Goal: Information Seeking & Learning: Learn about a topic

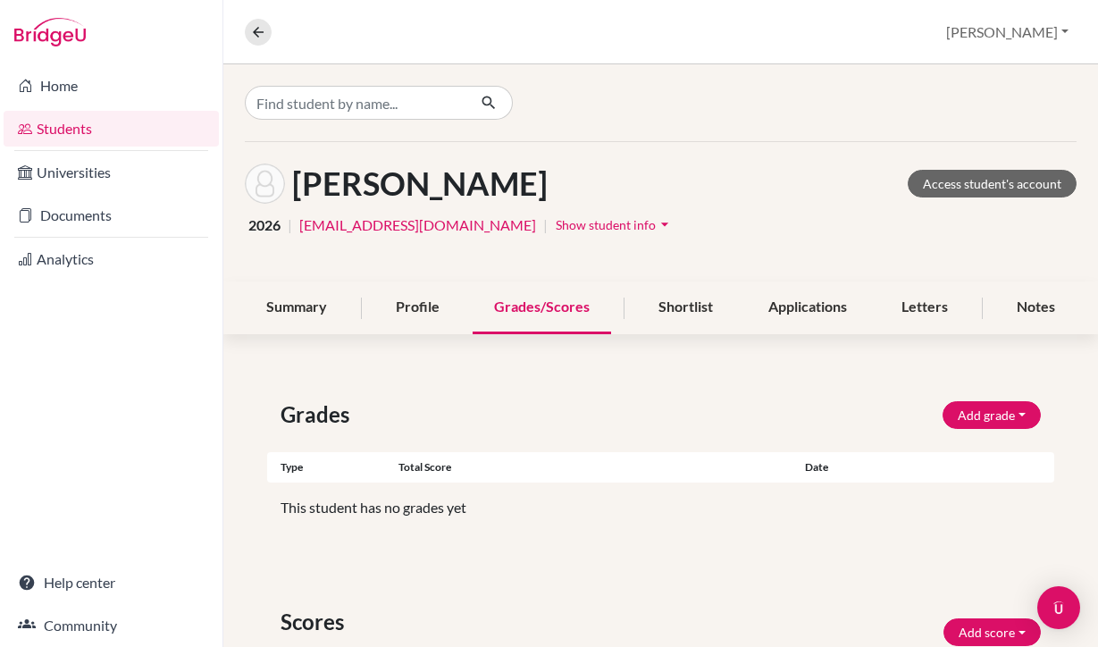
scroll to position [222, 0]
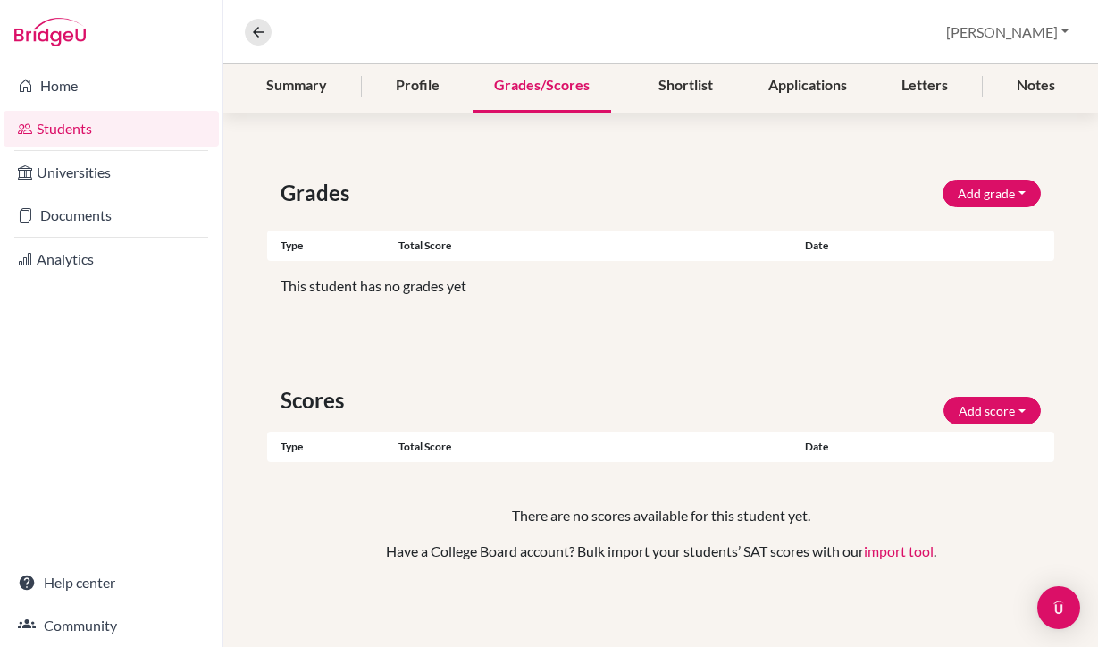
click at [138, 135] on link "Students" at bounding box center [111, 129] width 215 height 36
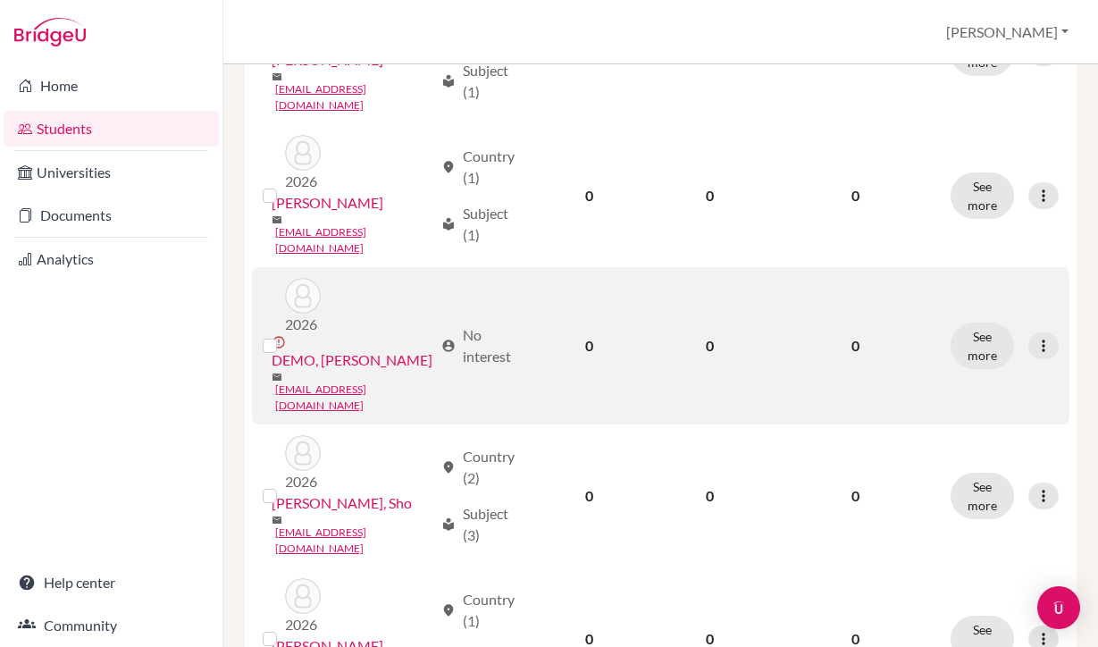
scroll to position [453, 0]
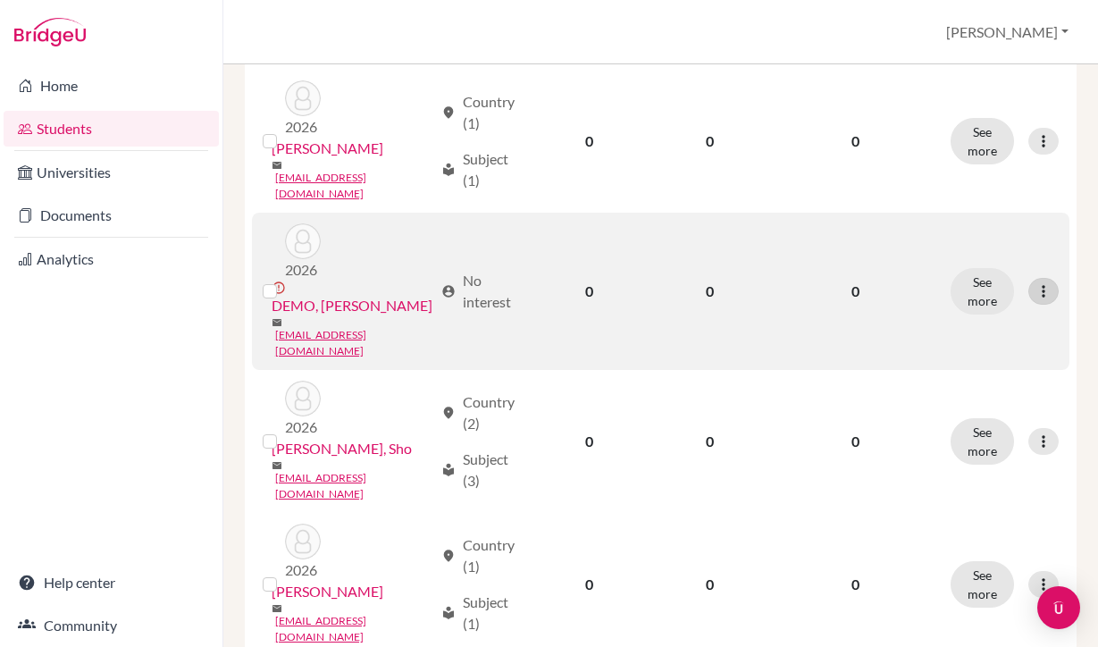
click at [1046, 282] on icon at bounding box center [1043, 291] width 18 height 18
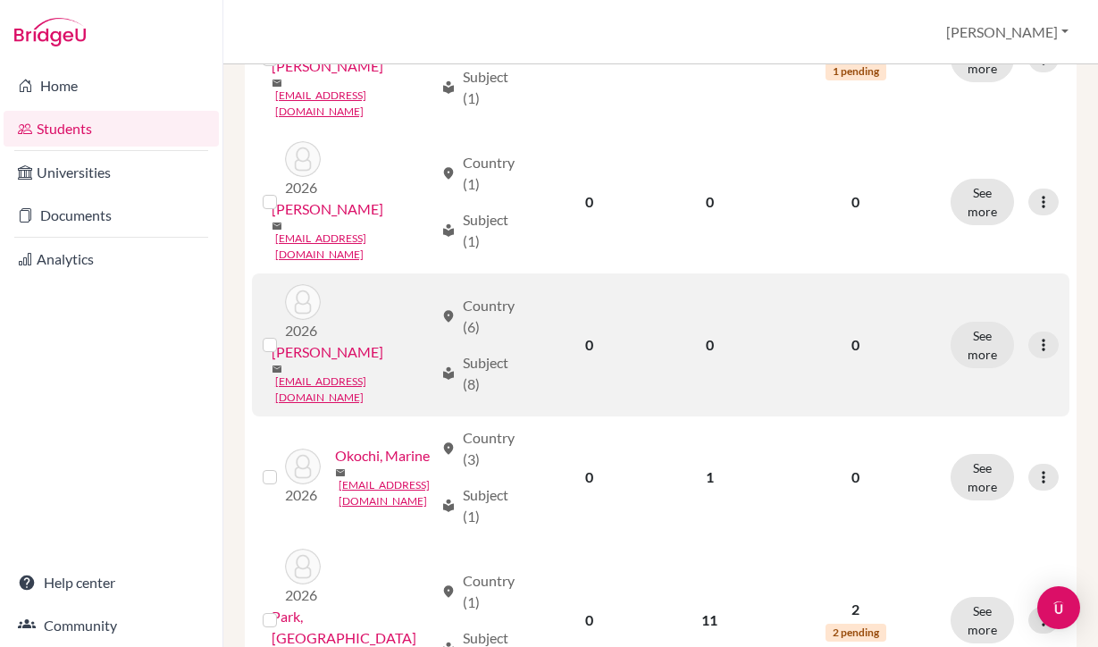
scroll to position [1281, 0]
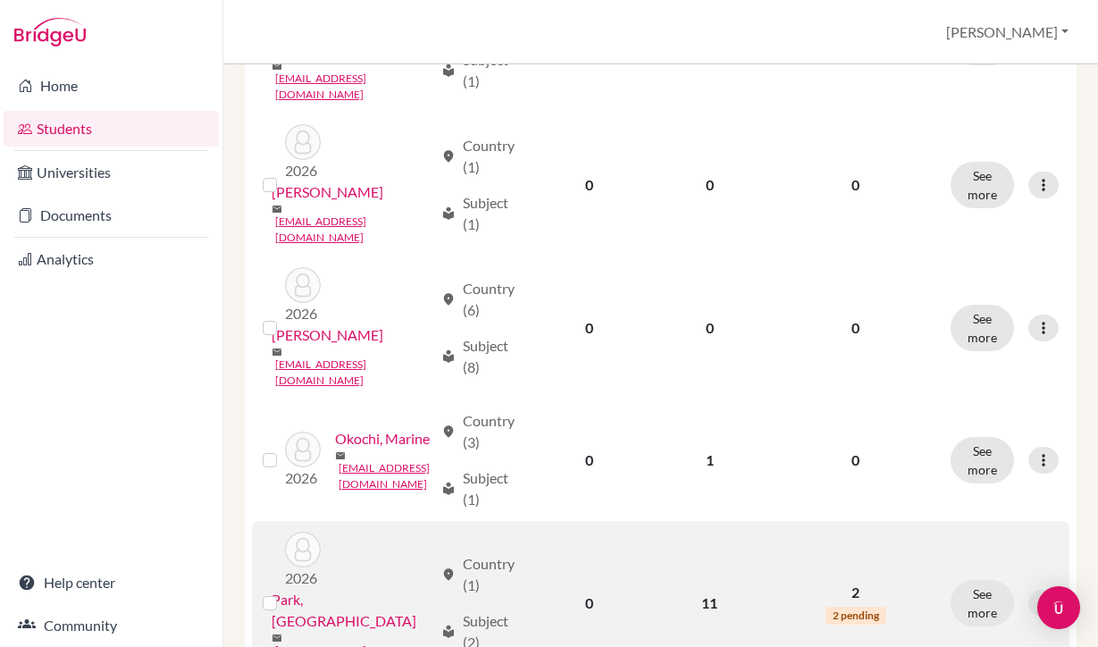
click at [322, 589] on link "Park, [GEOGRAPHIC_DATA]" at bounding box center [353, 610] width 162 height 43
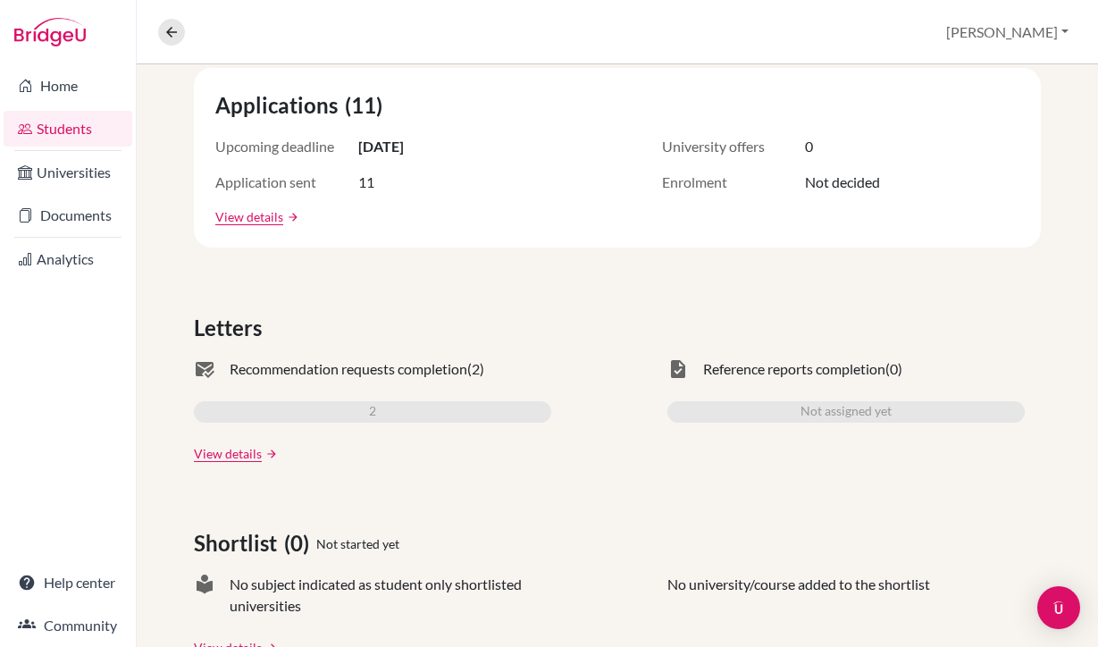
scroll to position [617, 0]
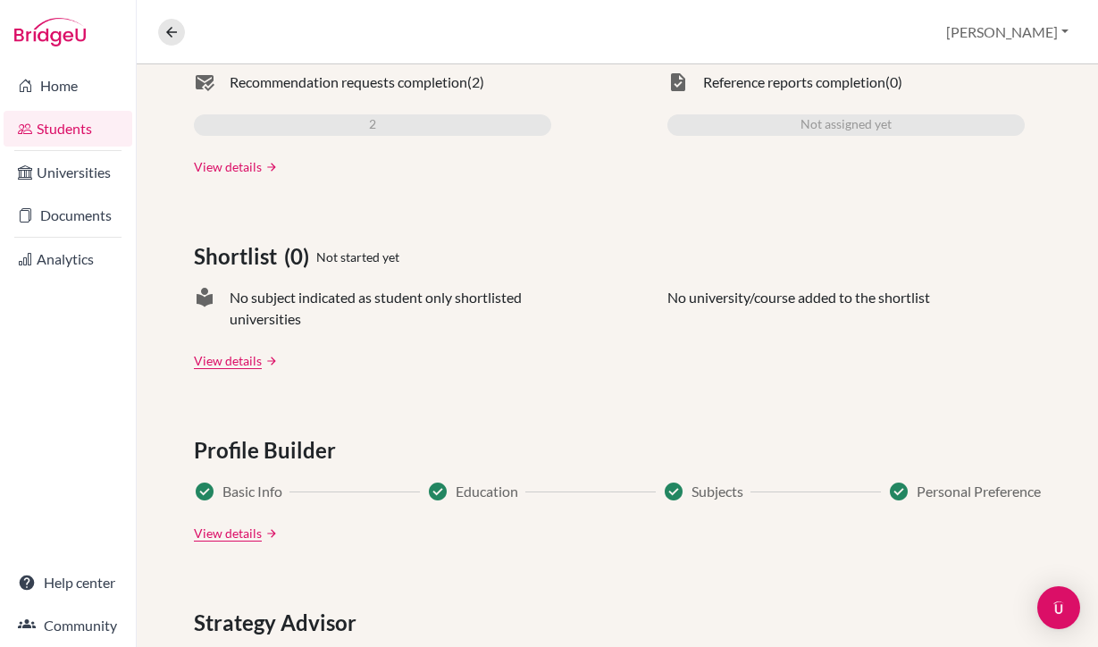
click at [229, 165] on link "View details" at bounding box center [228, 166] width 68 height 19
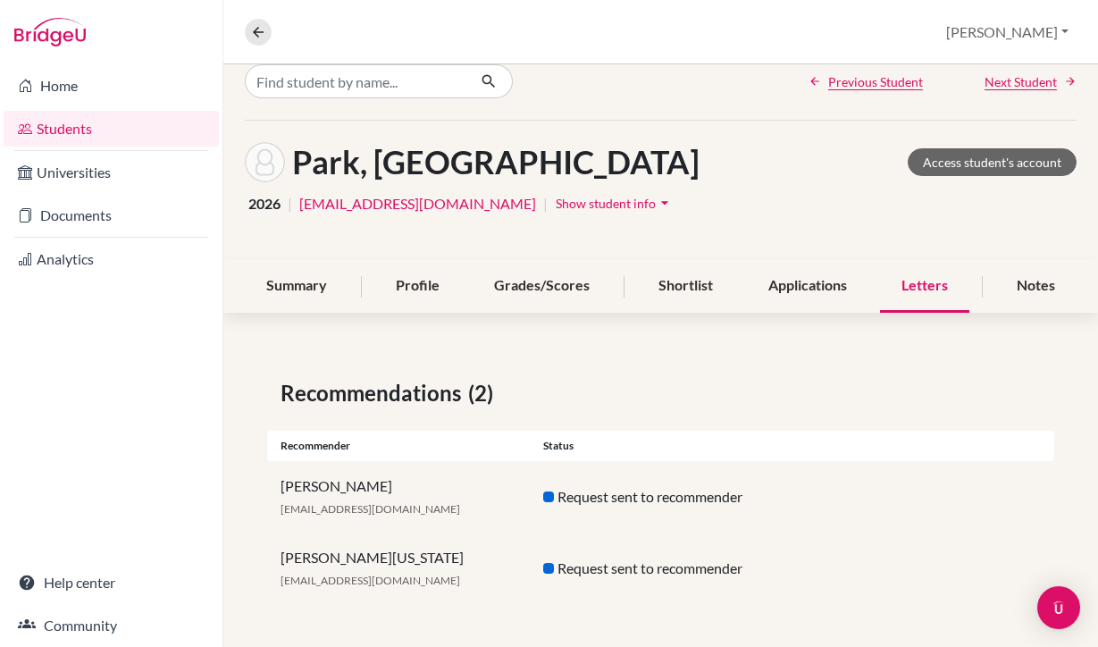
scroll to position [21, 0]
click at [676, 314] on div "Previous Student Next [GEOGRAPHIC_DATA], Jiwon Access student's account 2026 | …" at bounding box center [660, 345] width 874 height 604
click at [672, 300] on div "Shortlist" at bounding box center [685, 286] width 97 height 53
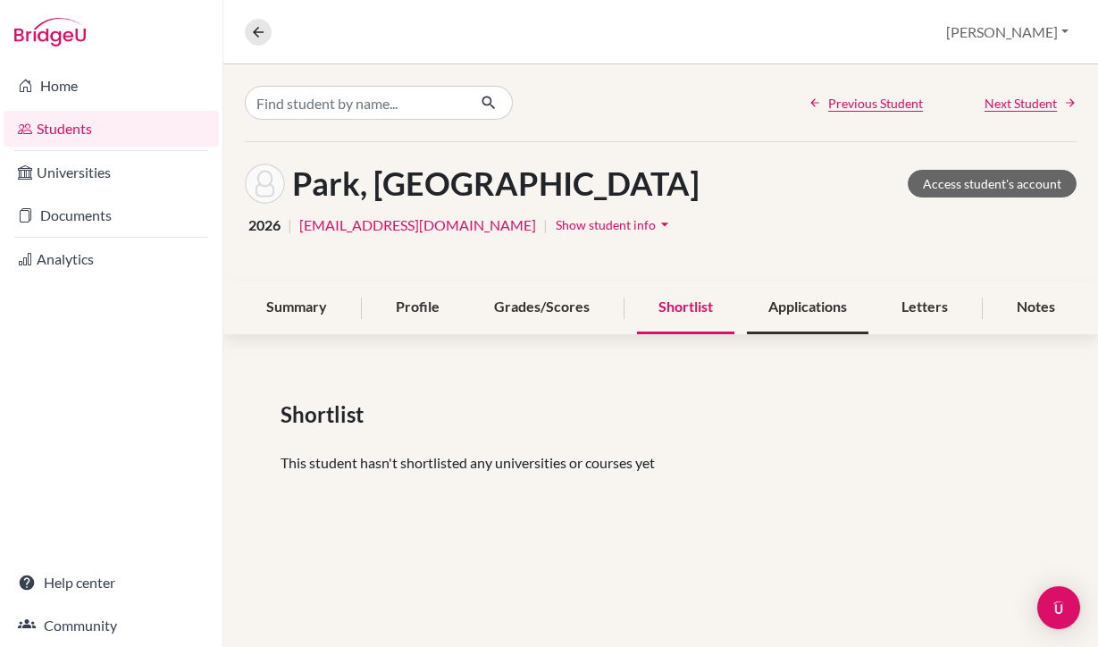
click at [806, 307] on div "Applications" at bounding box center [807, 307] width 121 height 53
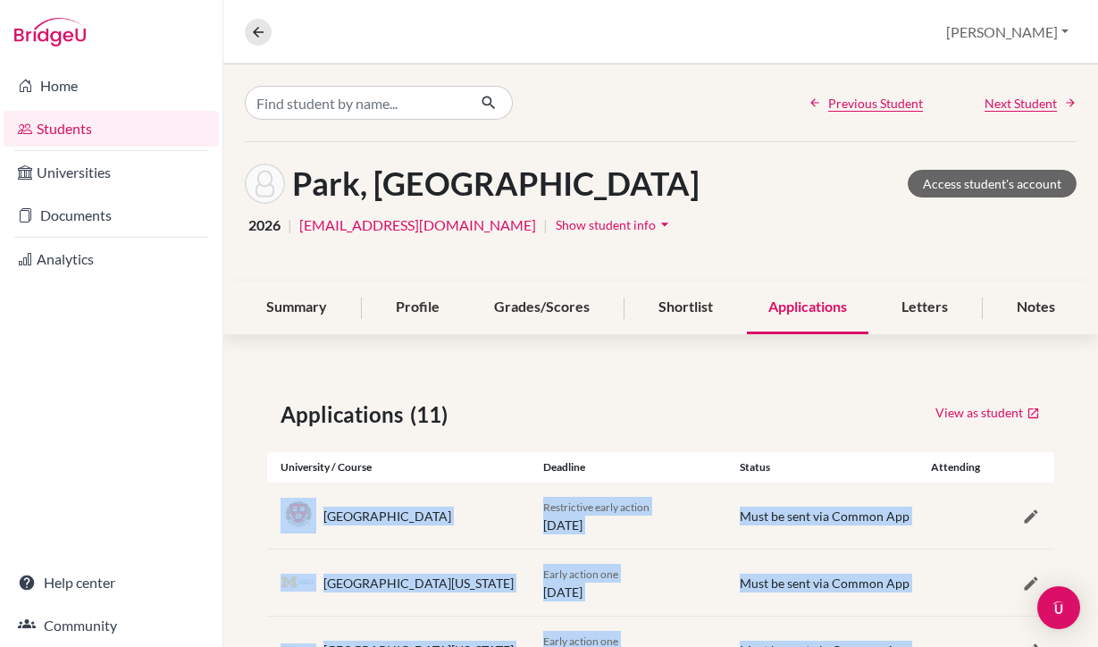
drag, startPoint x: 446, startPoint y: 576, endPoint x: 318, endPoint y: 512, distance: 143.0
copy div "[GEOGRAPHIC_DATA] Restrictive early action [DATE] Must be sent via Common App […"
click at [264, 21] on button at bounding box center [258, 32] width 27 height 27
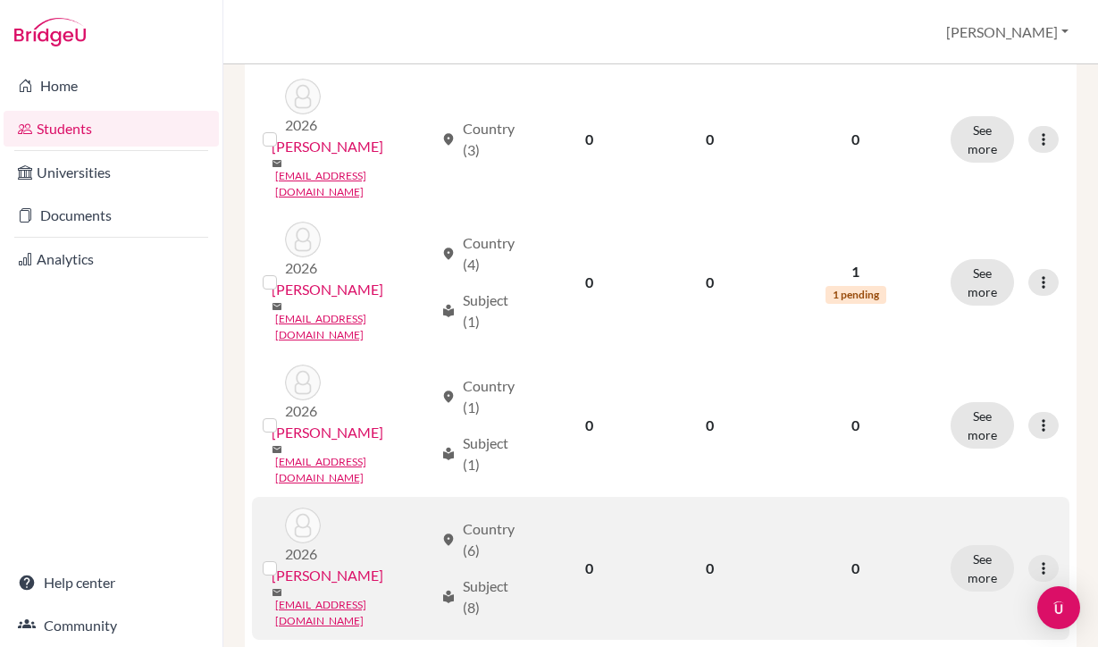
scroll to position [1097, 0]
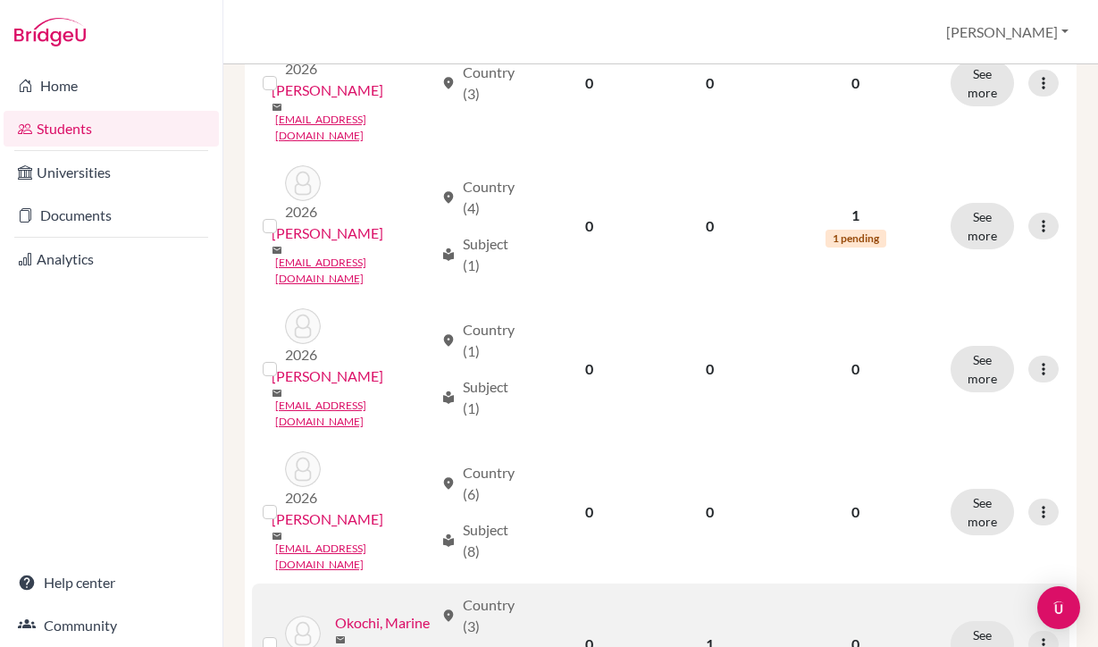
click at [335, 612] on link "Okochi, Marine" at bounding box center [382, 622] width 95 height 21
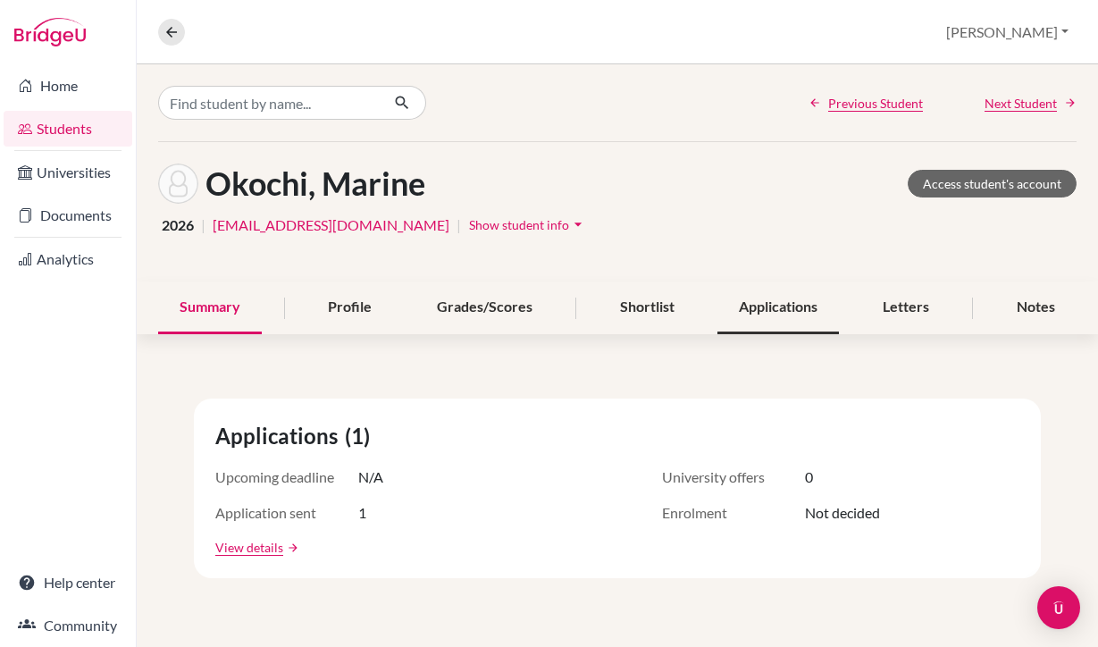
click at [774, 302] on div "Applications" at bounding box center [777, 307] width 121 height 53
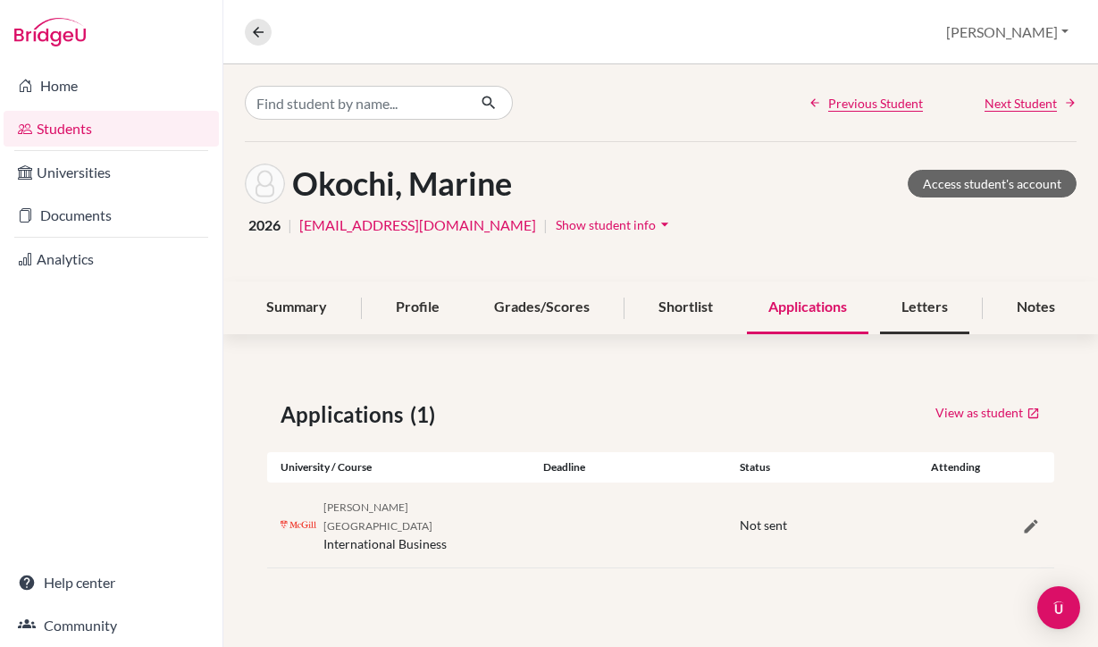
click at [945, 282] on div "Letters" at bounding box center [924, 307] width 89 height 53
